Goal: Task Accomplishment & Management: Manage account settings

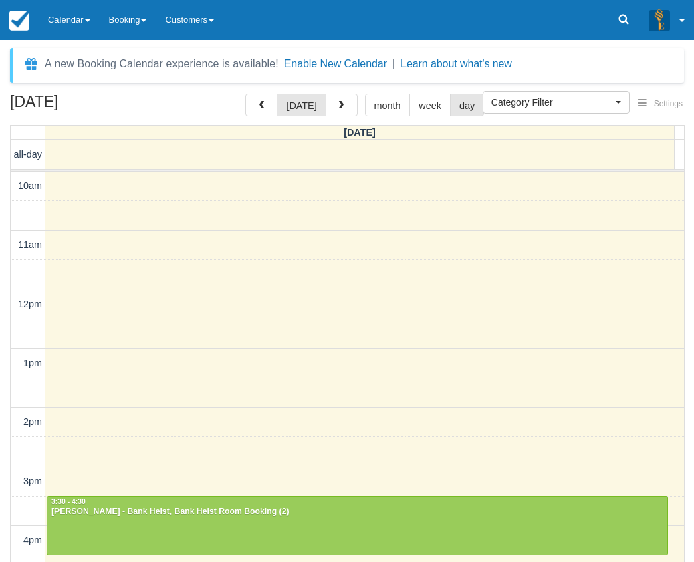
select select
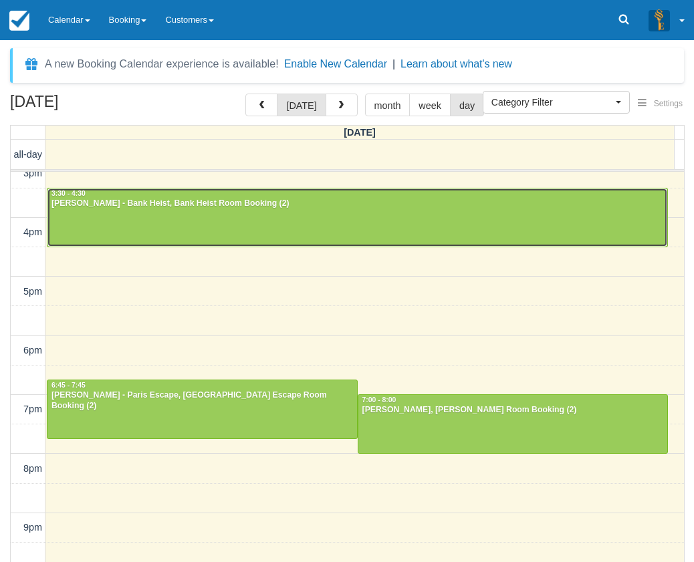
click at [380, 207] on div "Arthur - Bank Heist, Bank Heist Room Booking (2)" at bounding box center [357, 204] width 613 height 11
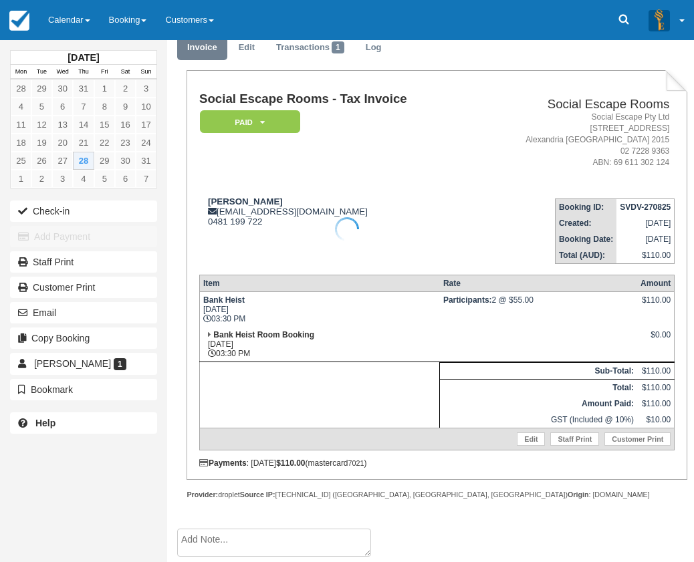
scroll to position [54, 0]
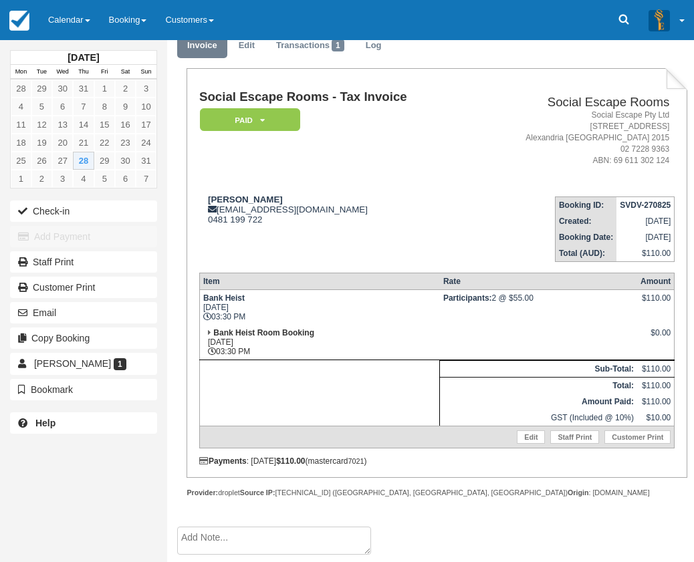
click at [362, 331] on td "Bank Heist Room Booking Thu Aug 28, 2025 03:30 PM" at bounding box center [319, 342] width 240 height 35
click at [123, 212] on button "Check-in" at bounding box center [83, 211] width 147 height 21
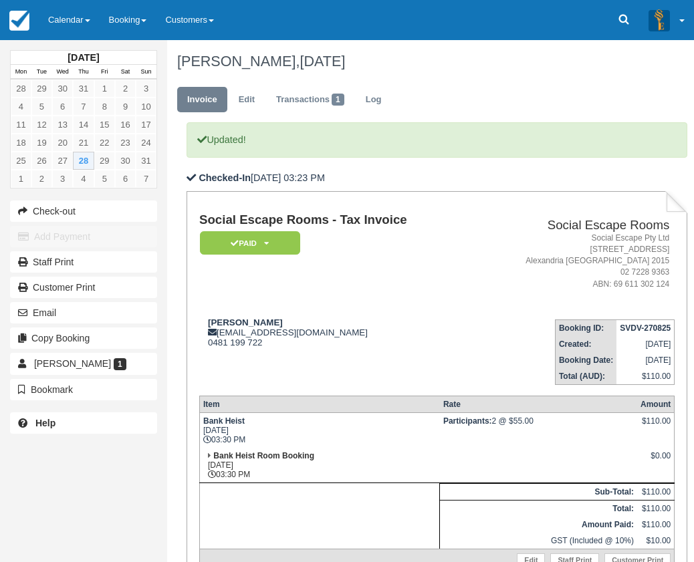
click at [322, 295] on td "Social Escape Rooms - Tax Invoice Paid   Pending Reserved Deposit Blocked for C…" at bounding box center [335, 260] width 273 height 95
click at [420, 297] on td "Social Escape Rooms - Tax Invoice Paid   Pending Reserved Deposit Blocked for C…" at bounding box center [335, 260] width 273 height 95
click at [443, 339] on div "Arthur arthurlss08@gmail.com 0481 199 722" at bounding box center [335, 333] width 273 height 30
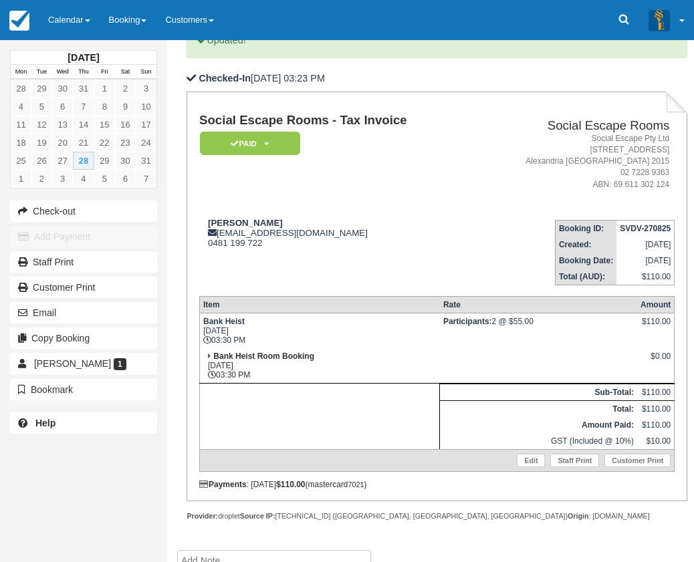
scroll to position [134, 0]
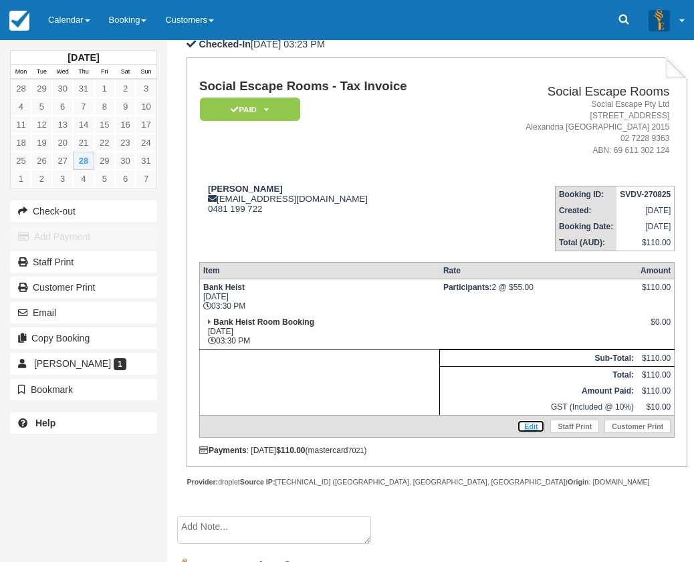
click at [527, 424] on link "Edit" at bounding box center [531, 426] width 28 height 13
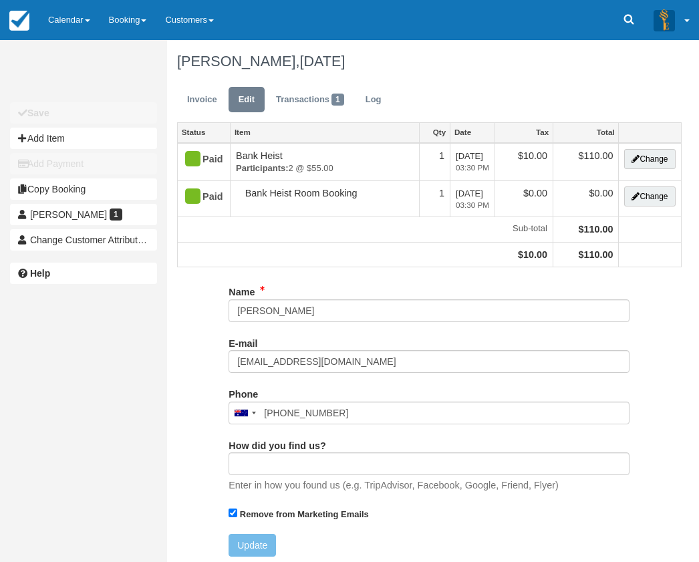
type input "0481 199 722"
click at [191, 96] on link "Invoice" at bounding box center [202, 100] width 50 height 26
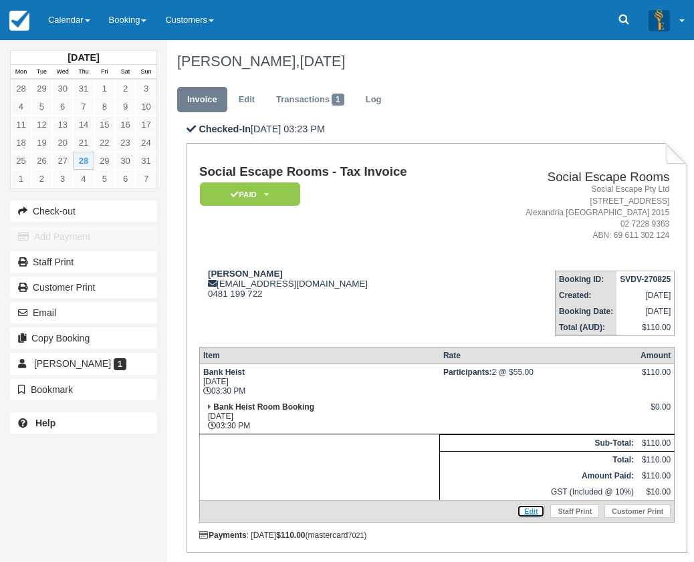
click at [535, 510] on link "Edit" at bounding box center [531, 511] width 28 height 13
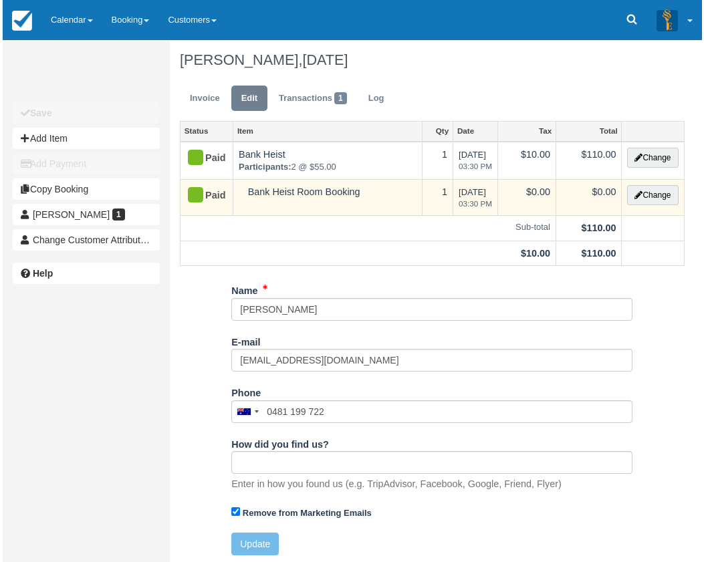
scroll to position [5, 0]
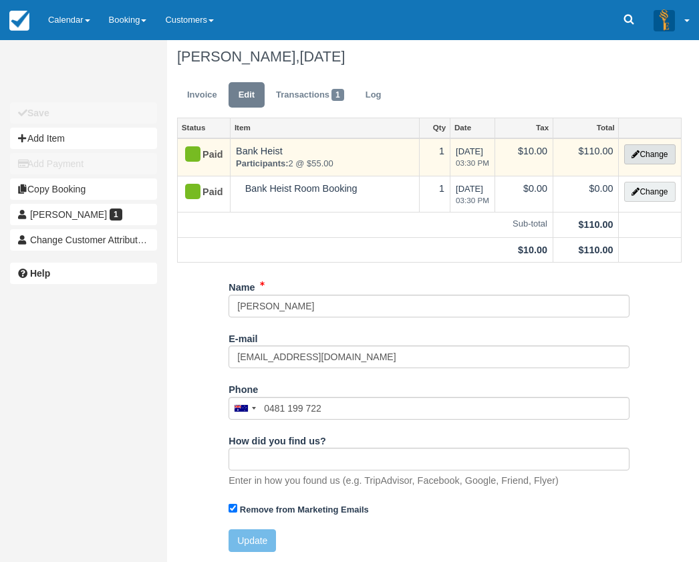
click at [645, 156] on button "Change" at bounding box center [649, 154] width 51 height 20
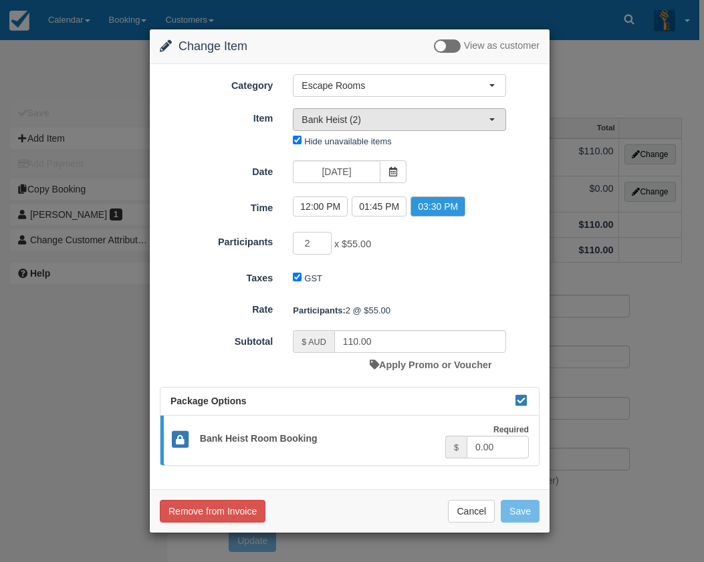
click at [356, 119] on span "Bank Heist (2)" at bounding box center [394, 119] width 187 height 13
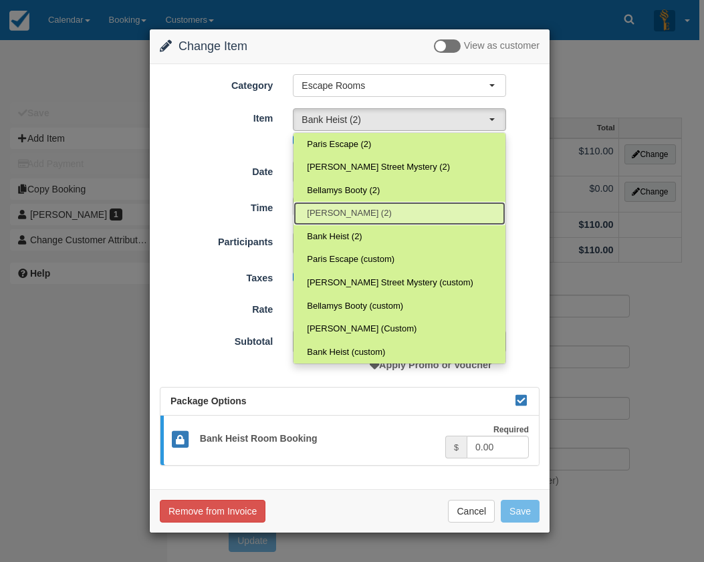
click at [396, 215] on link "Ransom (2)" at bounding box center [399, 213] width 212 height 23
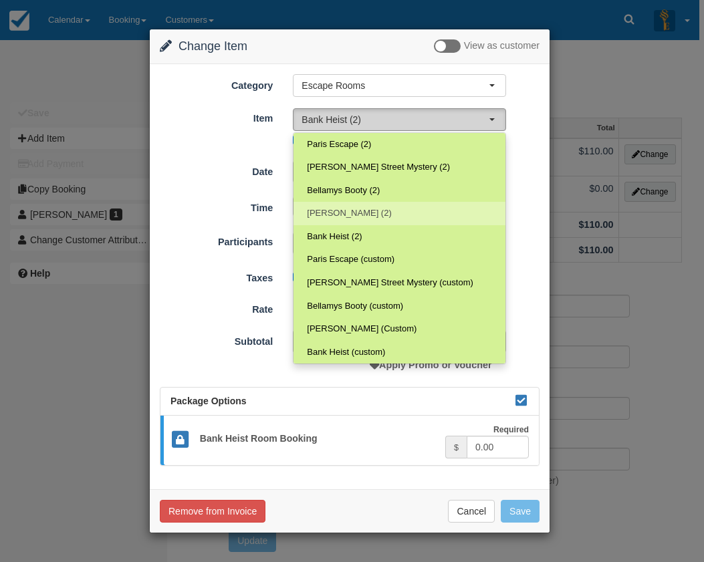
select select "31"
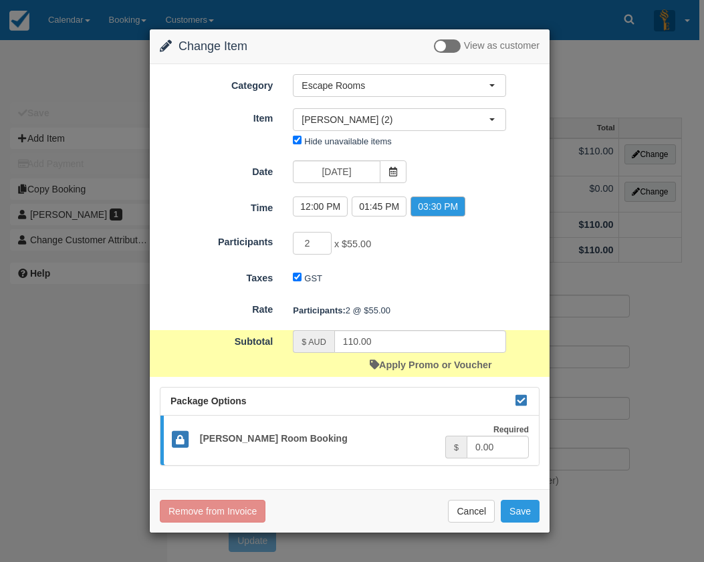
click at [424, 260] on form "Category Escape Rooms Merchandise Game Resources Staff Resources Escape Rooms G…" at bounding box center [350, 270] width 380 height 392
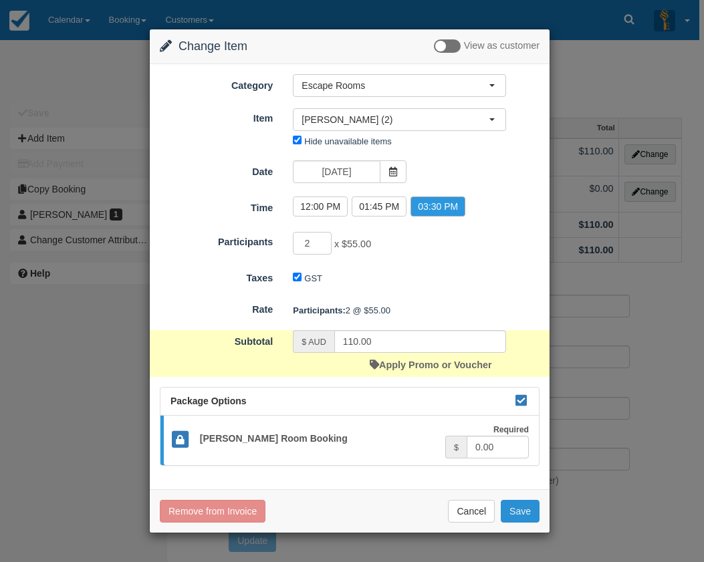
click at [521, 516] on button "Save" at bounding box center [520, 511] width 39 height 23
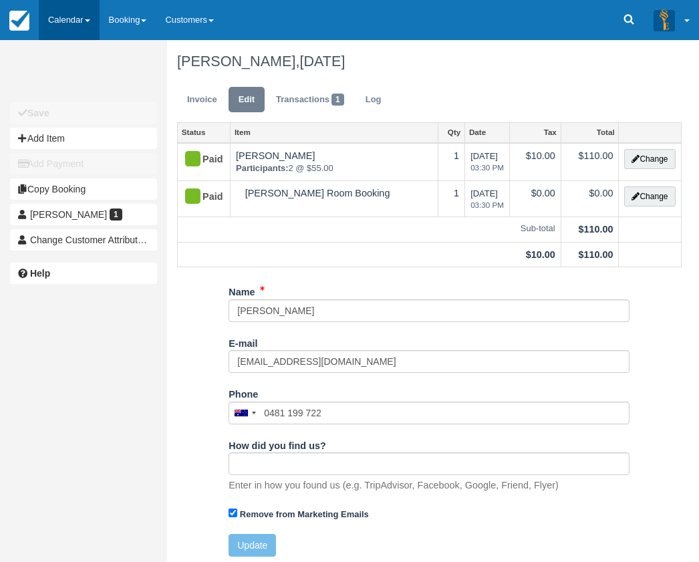
click at [72, 5] on link "Calendar" at bounding box center [69, 20] width 61 height 40
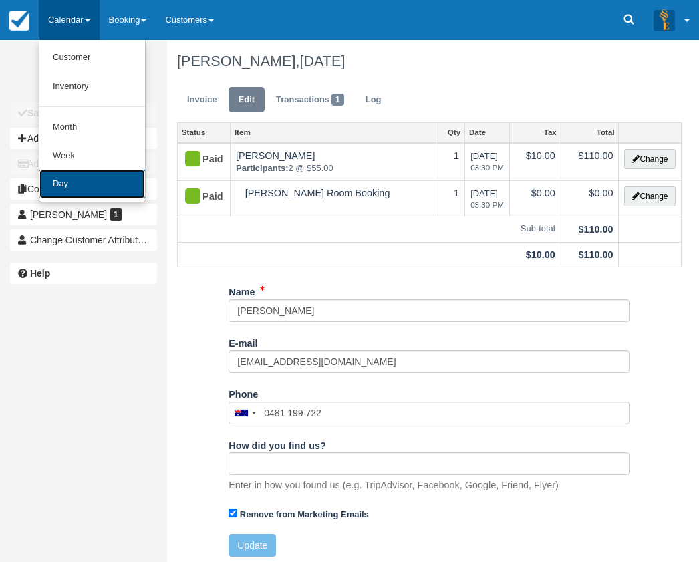
click at [87, 171] on link "Day" at bounding box center [92, 184] width 106 height 29
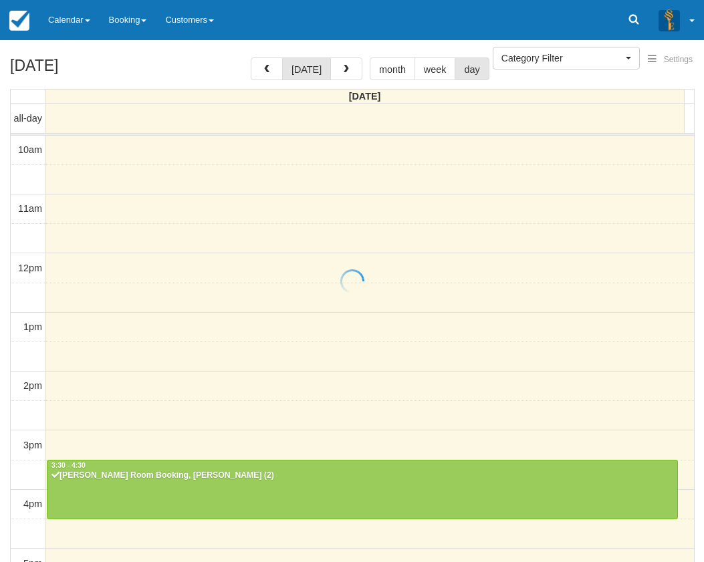
select select
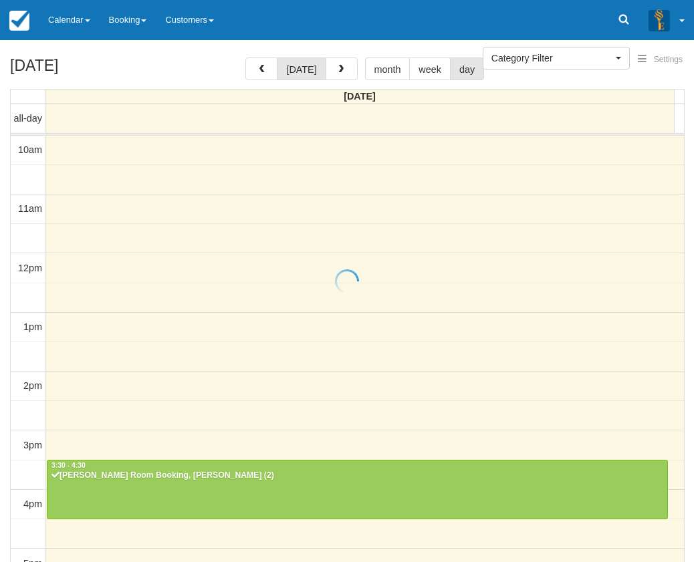
scroll to position [296, 0]
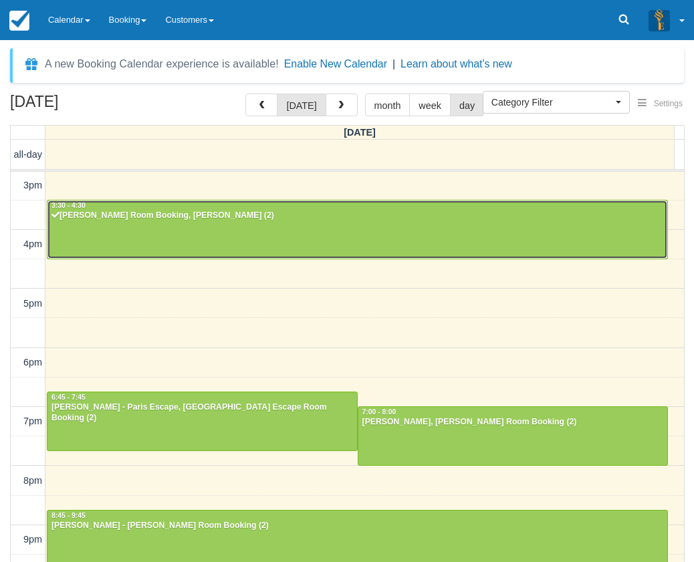
click at [349, 225] on div at bounding box center [357, 229] width 620 height 57
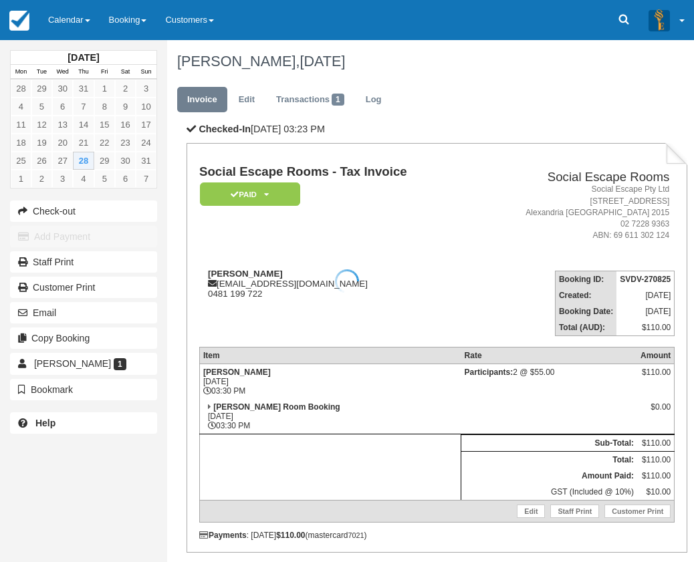
click at [319, 239] on td "Social Escape Rooms - Tax Invoice Paid   Pending Reserved Deposit Blocked for C…" at bounding box center [335, 212] width 273 height 95
click at [67, 31] on link "Calendar" at bounding box center [69, 20] width 61 height 40
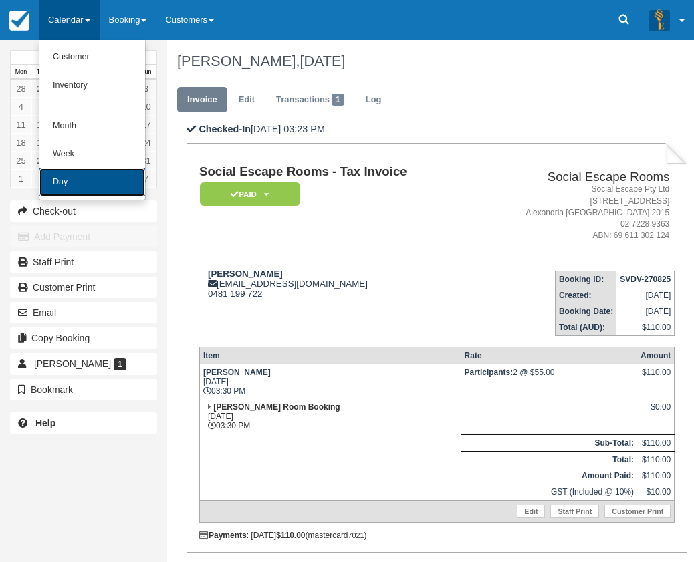
click at [73, 181] on link "Day" at bounding box center [92, 182] width 106 height 28
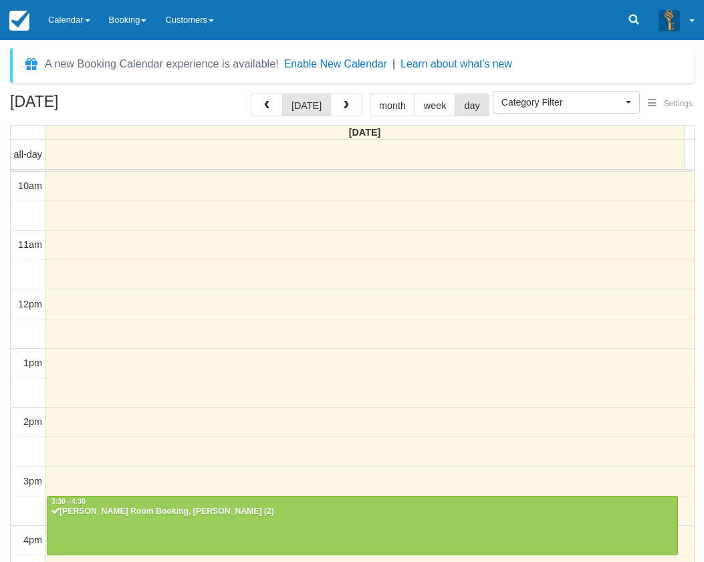
select select
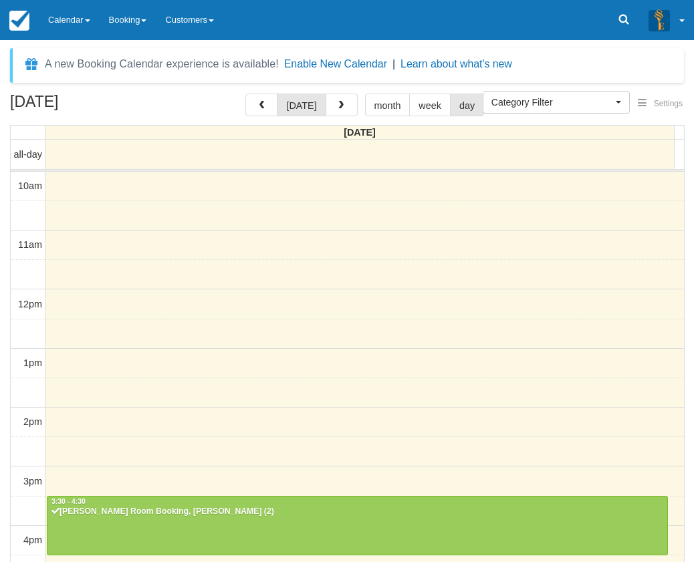
scroll to position [296, 0]
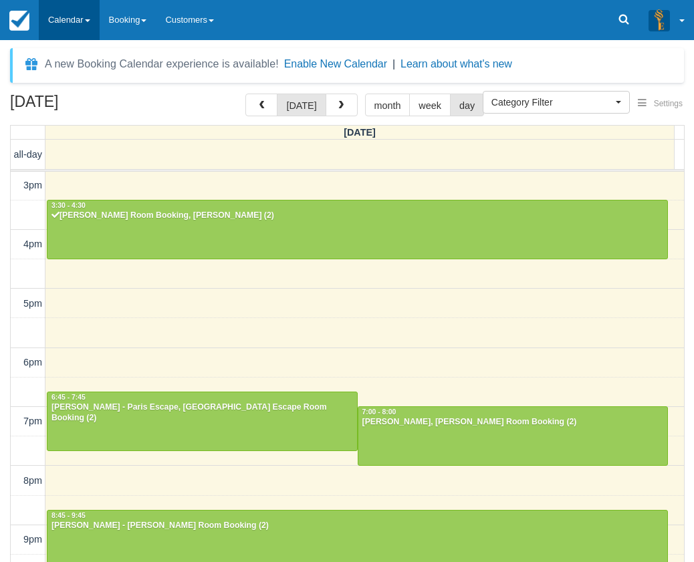
click at [74, 9] on link "Calendar" at bounding box center [69, 20] width 61 height 40
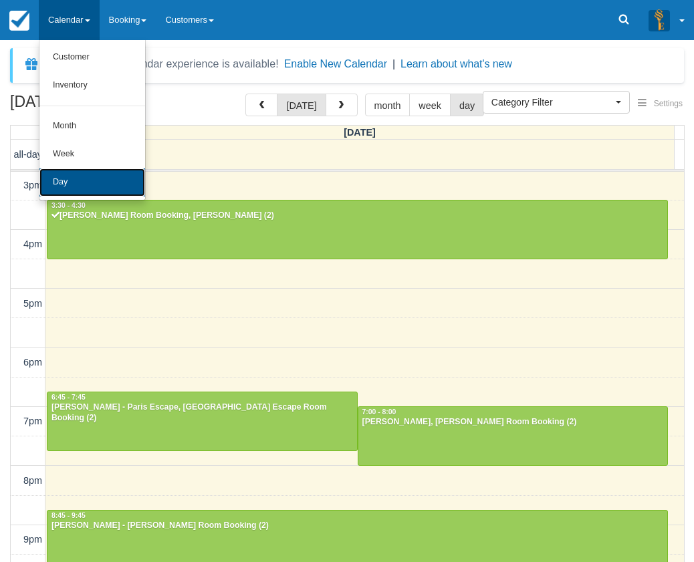
click at [88, 172] on link "Day" at bounding box center [92, 182] width 106 height 28
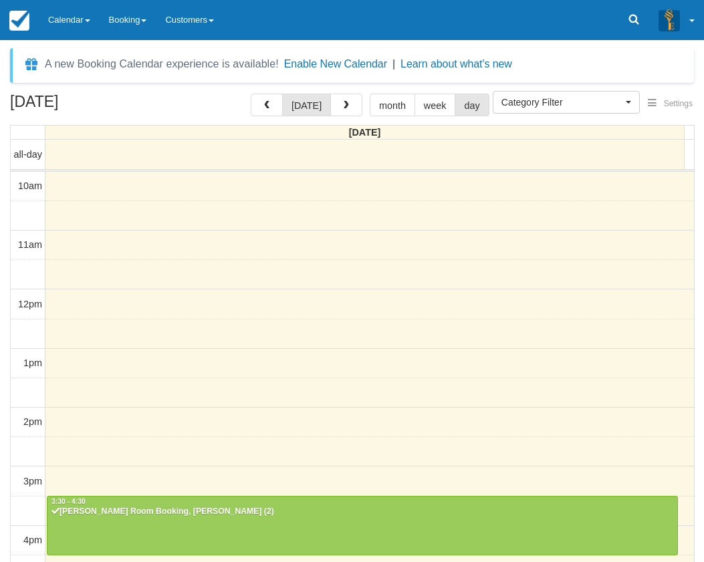
select select
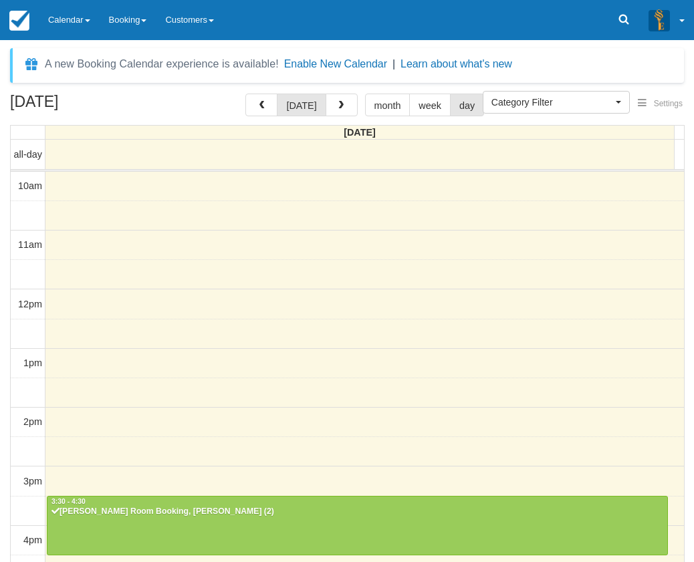
scroll to position [296, 0]
